Goal: Navigation & Orientation: Find specific page/section

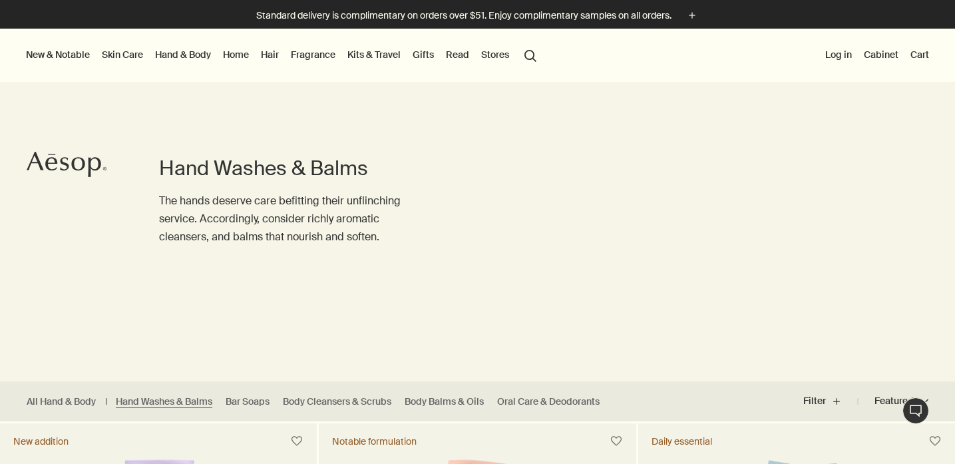
click at [321, 57] on link "Fragrance" at bounding box center [313, 54] width 50 height 17
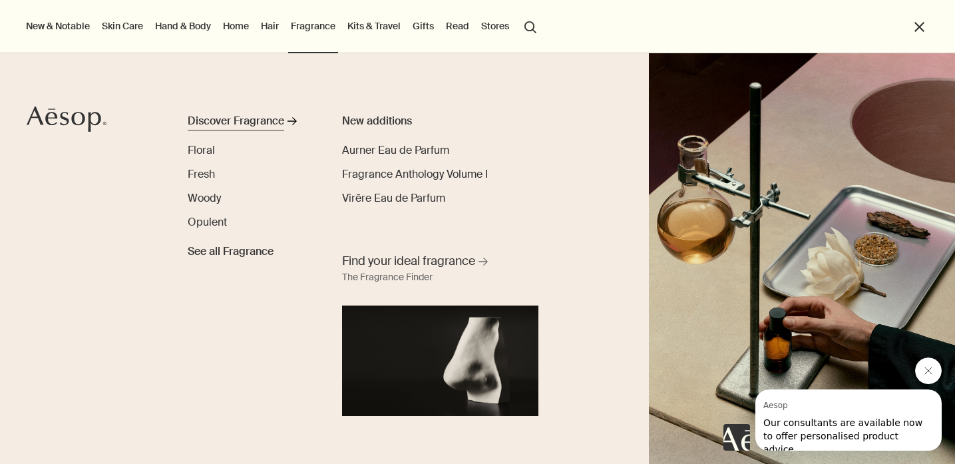
click at [259, 123] on div "Discover Fragrance" at bounding box center [236, 121] width 97 height 16
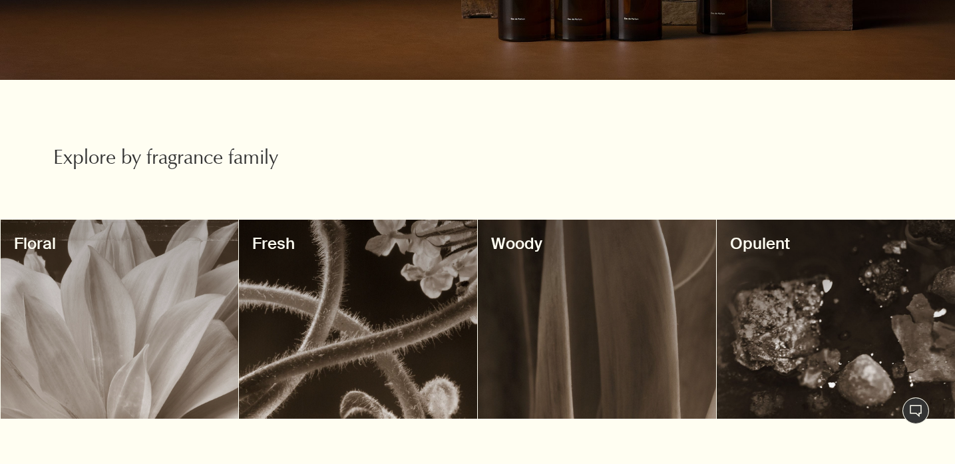
click at [304, 323] on div at bounding box center [358, 319] width 238 height 199
